Goal: Task Accomplishment & Management: Manage account settings

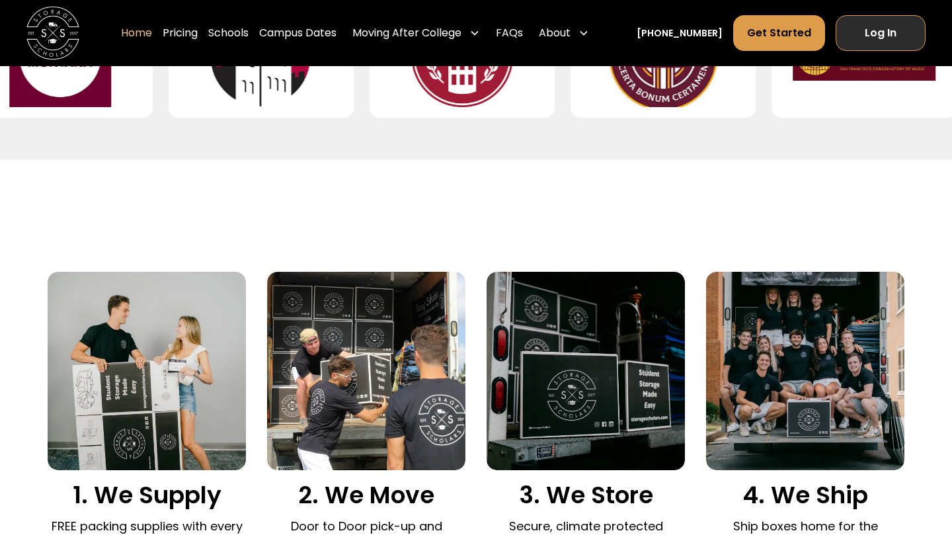
scroll to position [856, 0]
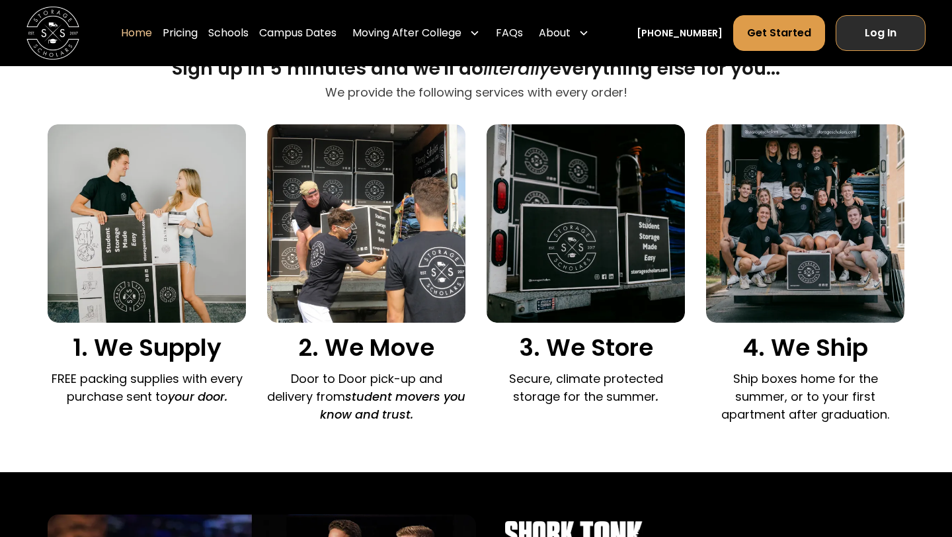
click at [468, 28] on link "Log In" at bounding box center [880, 33] width 90 height 36
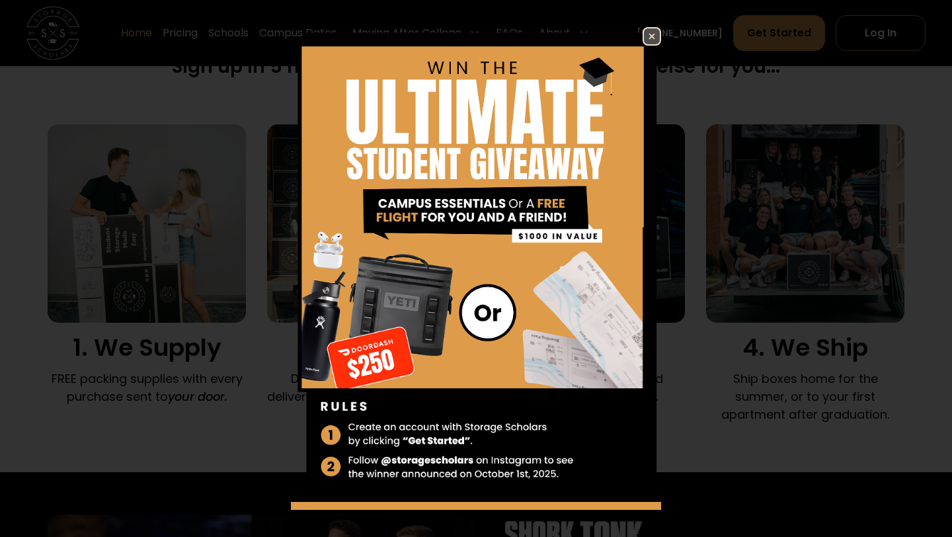
click at [468, 35] on img at bounding box center [652, 36] width 16 height 16
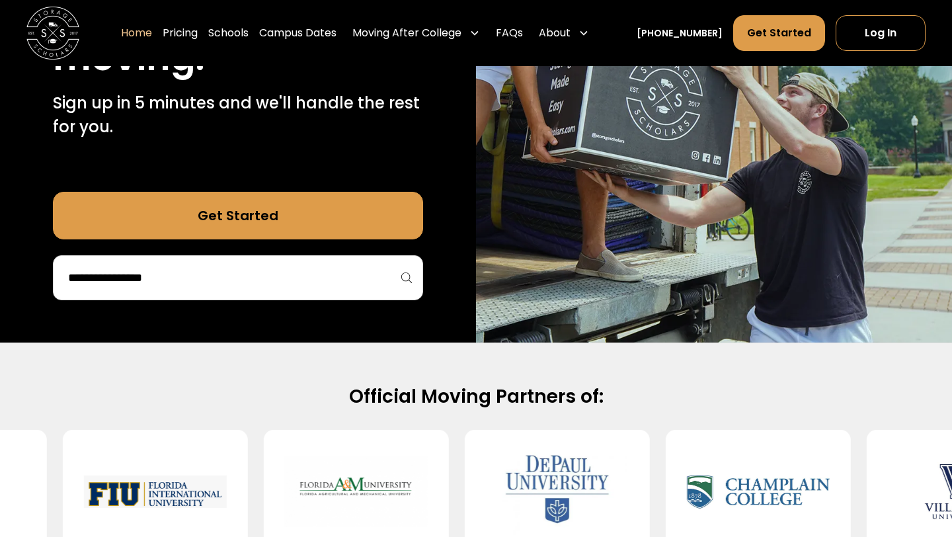
scroll to position [0, 0]
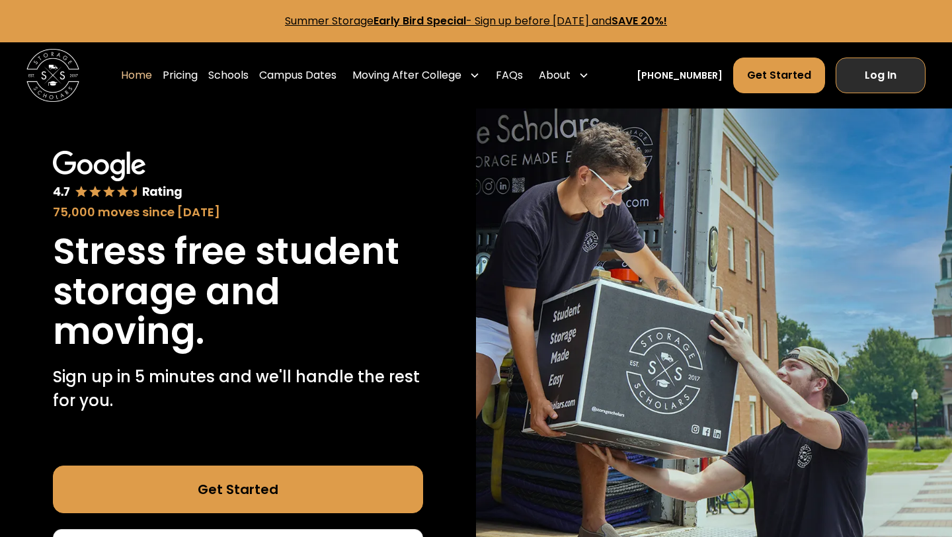
click at [866, 69] on link "Log In" at bounding box center [880, 75] width 90 height 36
